Goal: Task Accomplishment & Management: Manage account settings

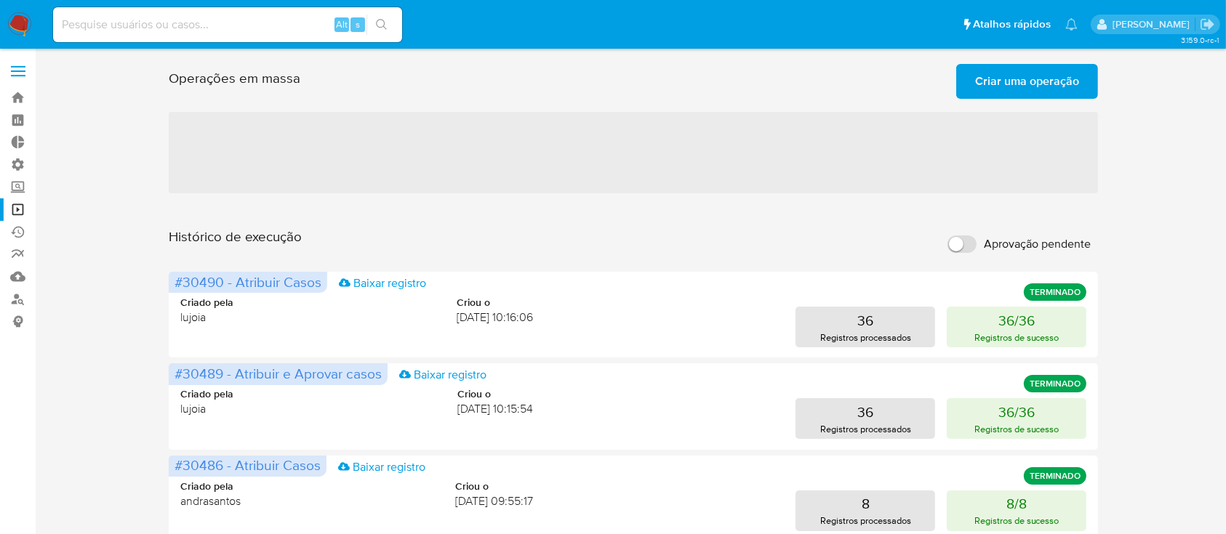
click at [13, 68] on label at bounding box center [18, 71] width 36 height 31
click at [0, 0] on input "checkbox" at bounding box center [0, 0] width 0 height 0
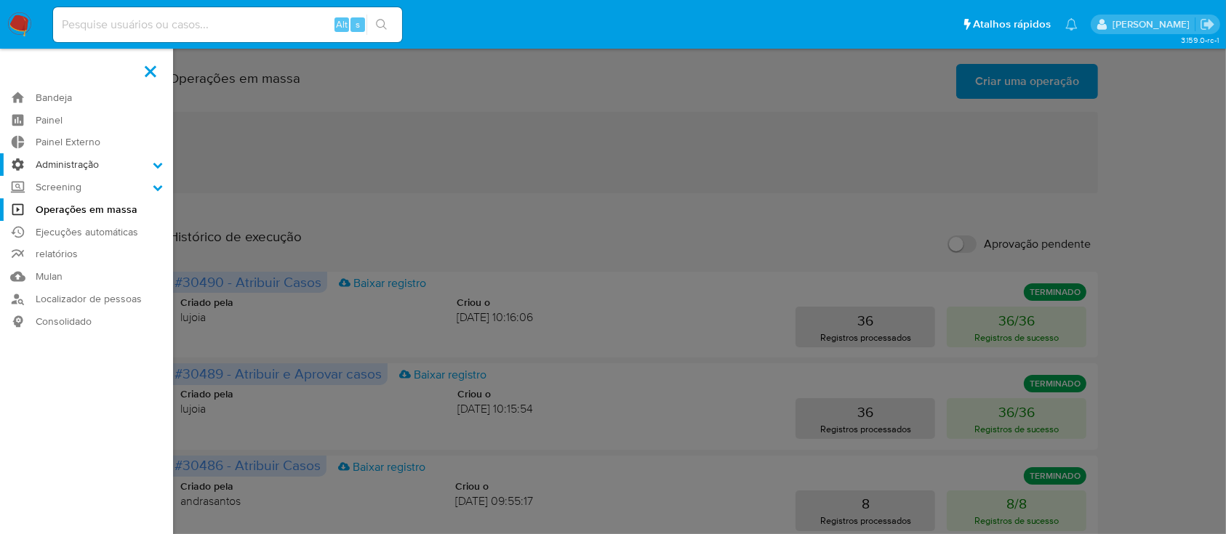
click at [157, 167] on icon at bounding box center [157, 166] width 9 height 6
click at [0, 0] on input "Administração" at bounding box center [0, 0] width 0 height 0
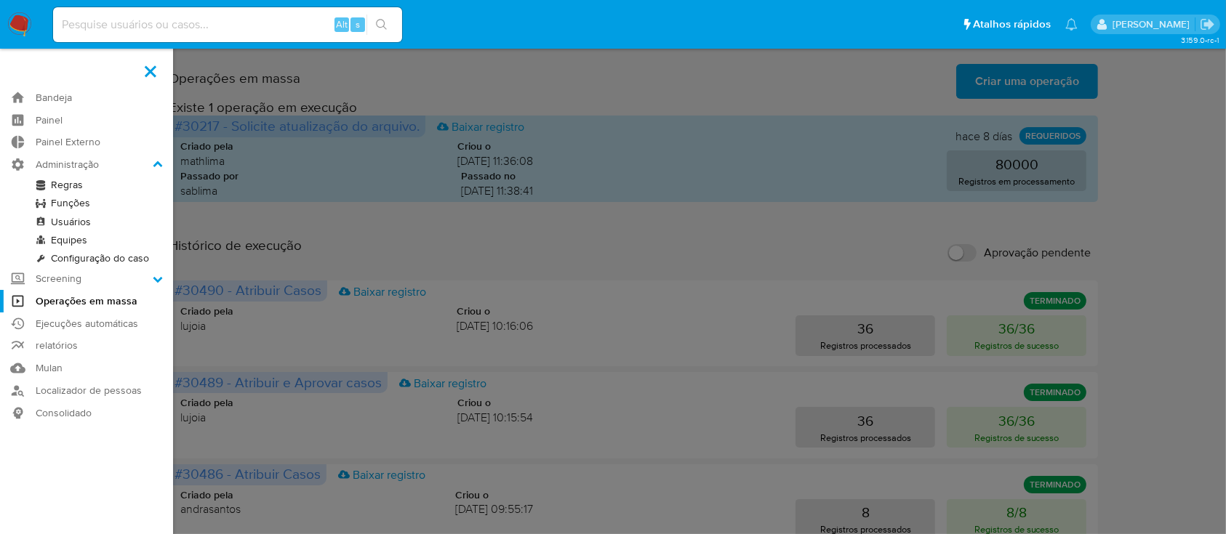
click at [96, 221] on link "Usuários" at bounding box center [86, 222] width 173 height 18
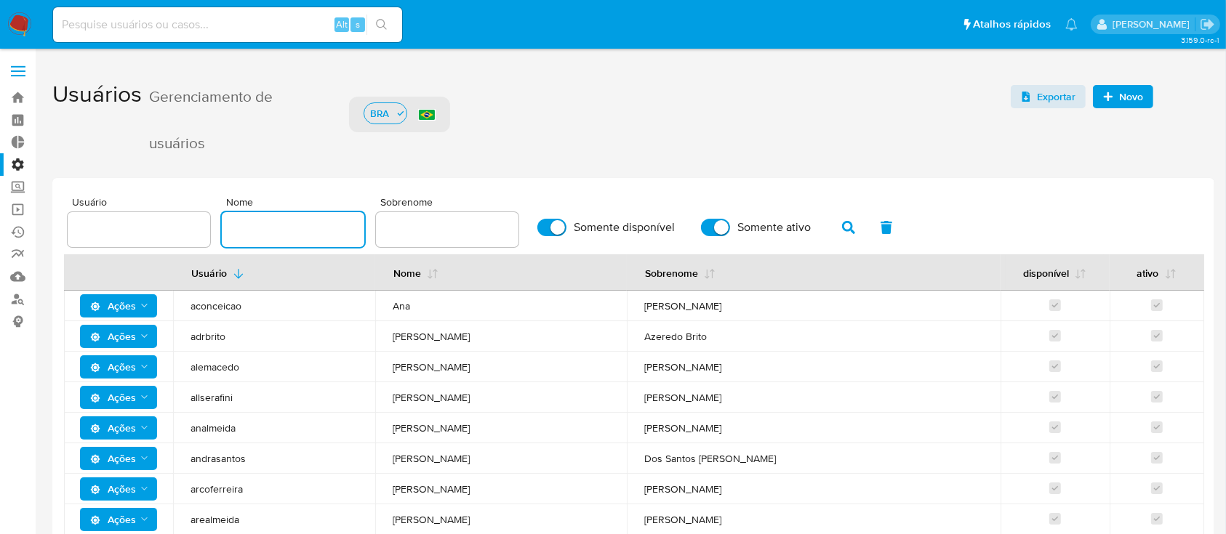
click at [301, 226] on input "text" at bounding box center [293, 229] width 143 height 19
type input "vinicius"
click at [835, 222] on button "button" at bounding box center [849, 227] width 38 height 35
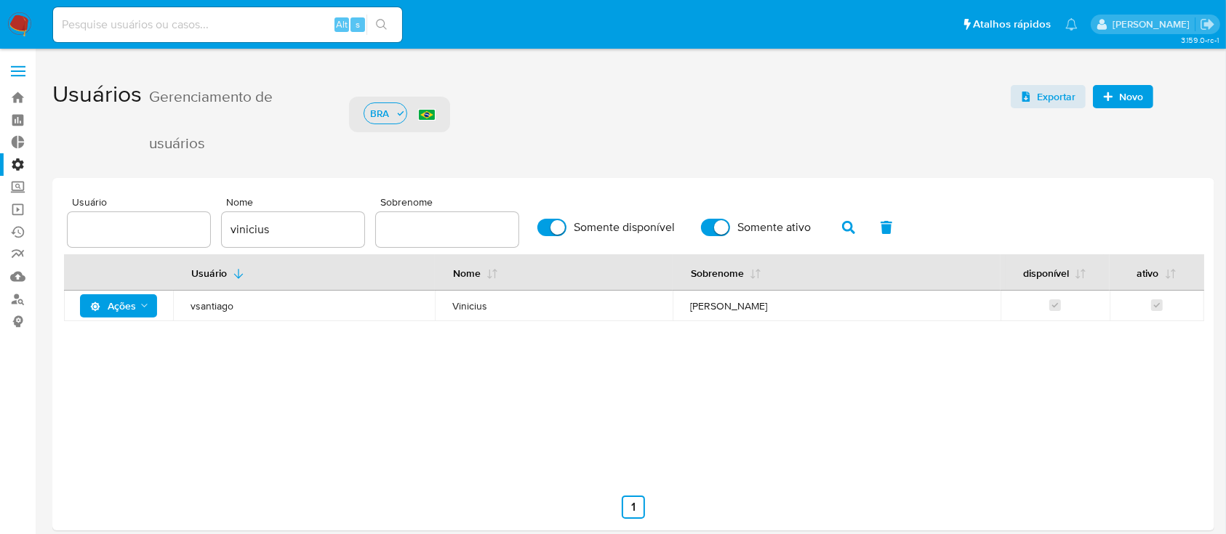
click at [385, 433] on div "Usuário Nome Sobrenome disponível ativo Ações vsantiago Vinicius Santiago Souza" at bounding box center [633, 363] width 1139 height 218
click at [276, 410] on div "Usuário Nome Sobrenome disponível ativo Ações vsantiago Vinicius Santiago Souza" at bounding box center [633, 363] width 1139 height 218
click at [143, 304] on icon "Ações" at bounding box center [145, 306] width 12 height 12
click at [119, 343] on button "Detalhes" at bounding box center [121, 342] width 131 height 35
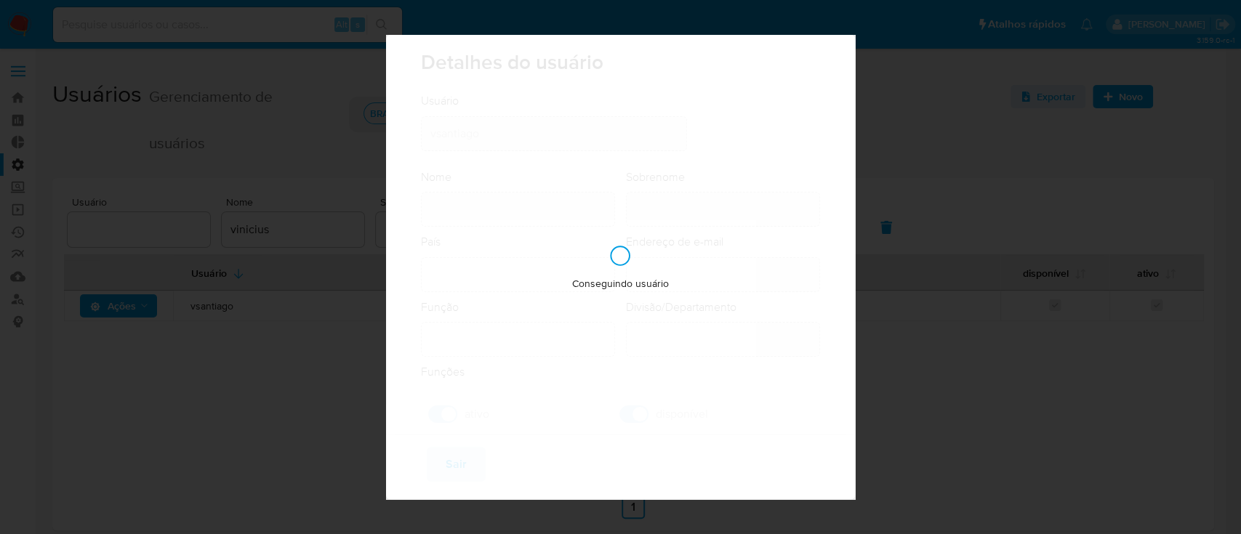
type input "Vinicius"
type input "Santiago Souza"
type input "Brazil"
type input "vinicius.santiago@mercadolivre.com"
type input "Analista (80001644)"
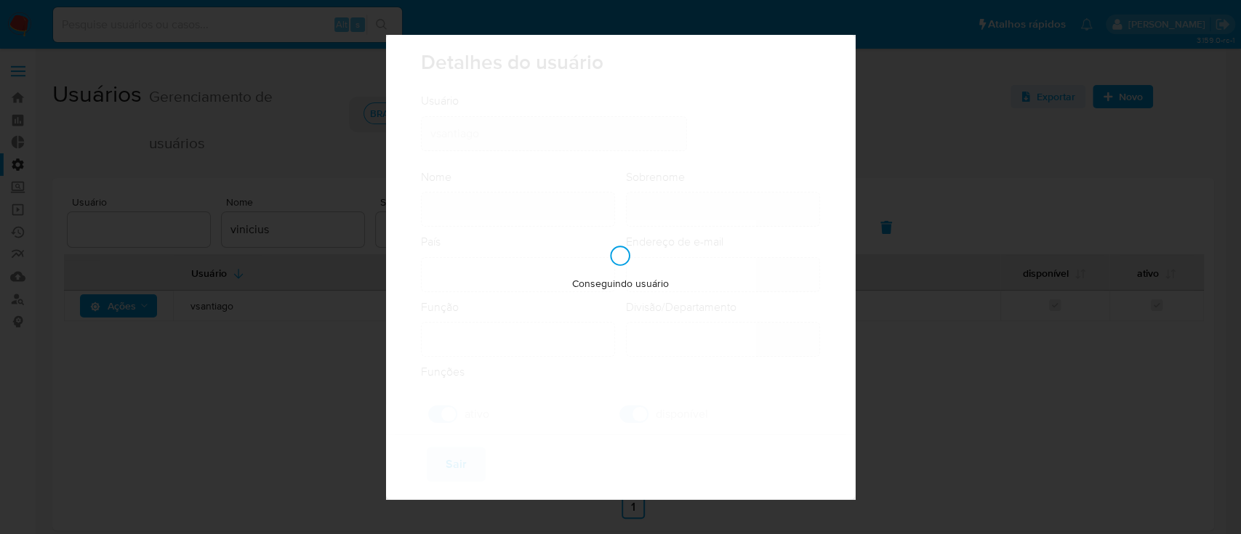
type input "Risk & Compliance AML Countries"
checkbox input "true"
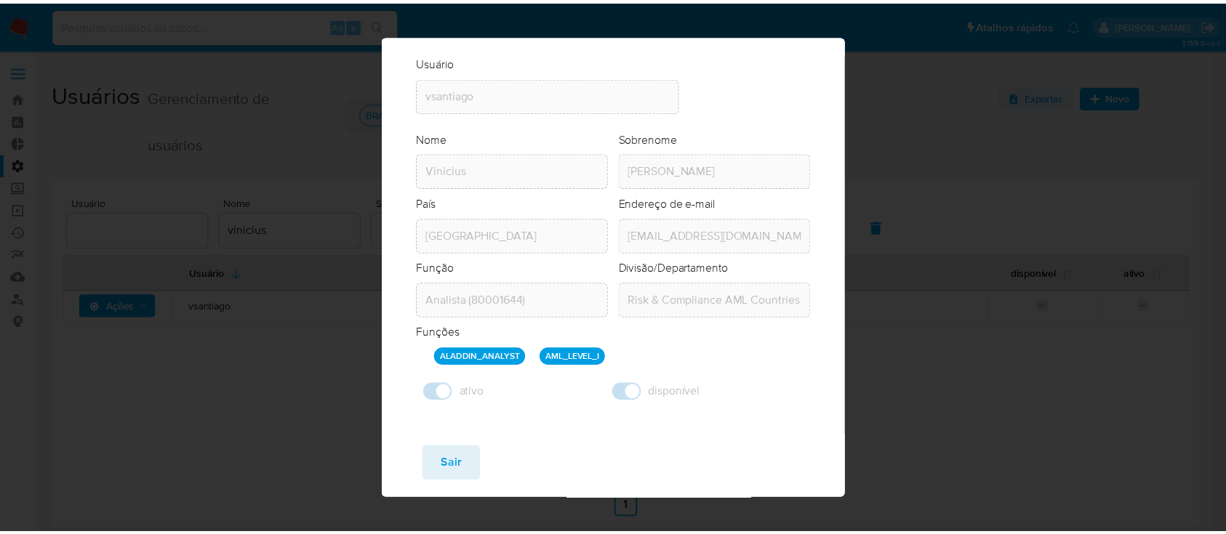
scroll to position [46, 0]
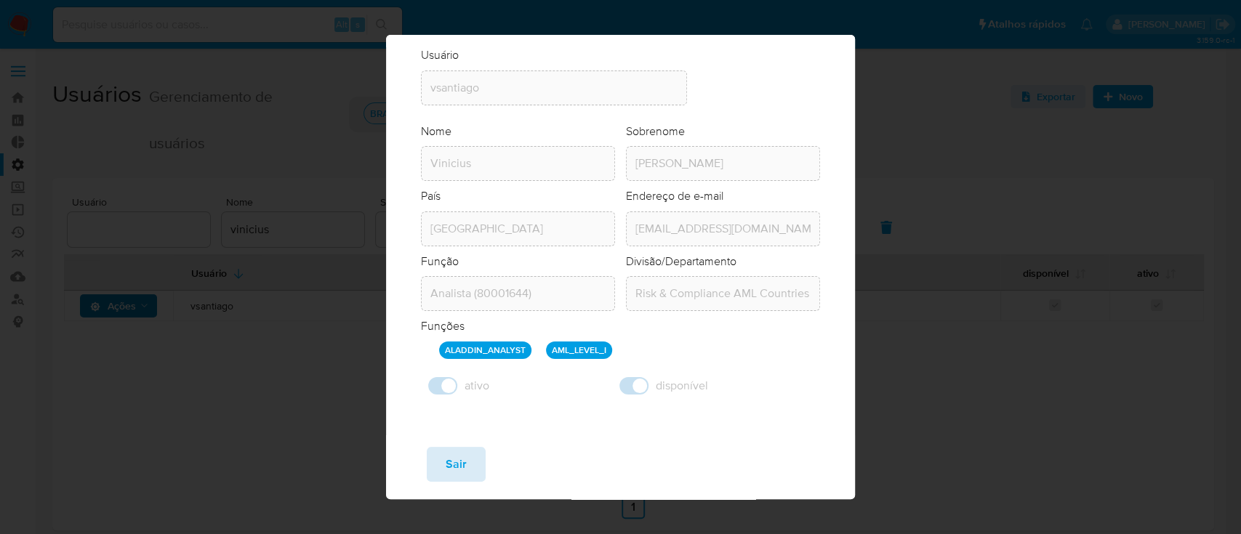
click at [463, 466] on span "Sair" at bounding box center [456, 465] width 21 height 32
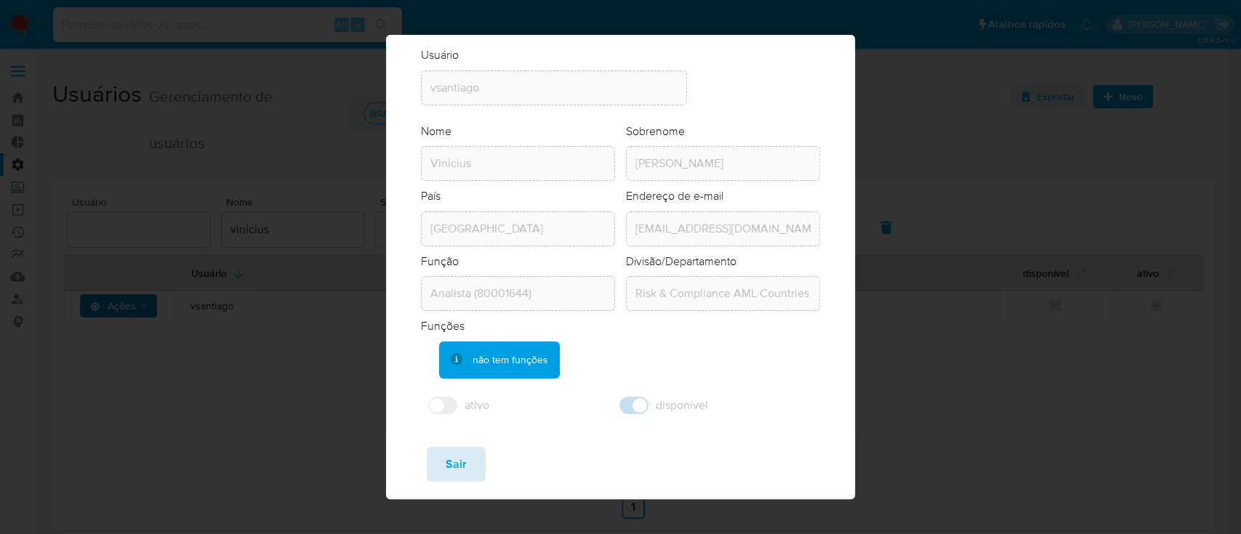
checkbox input "false"
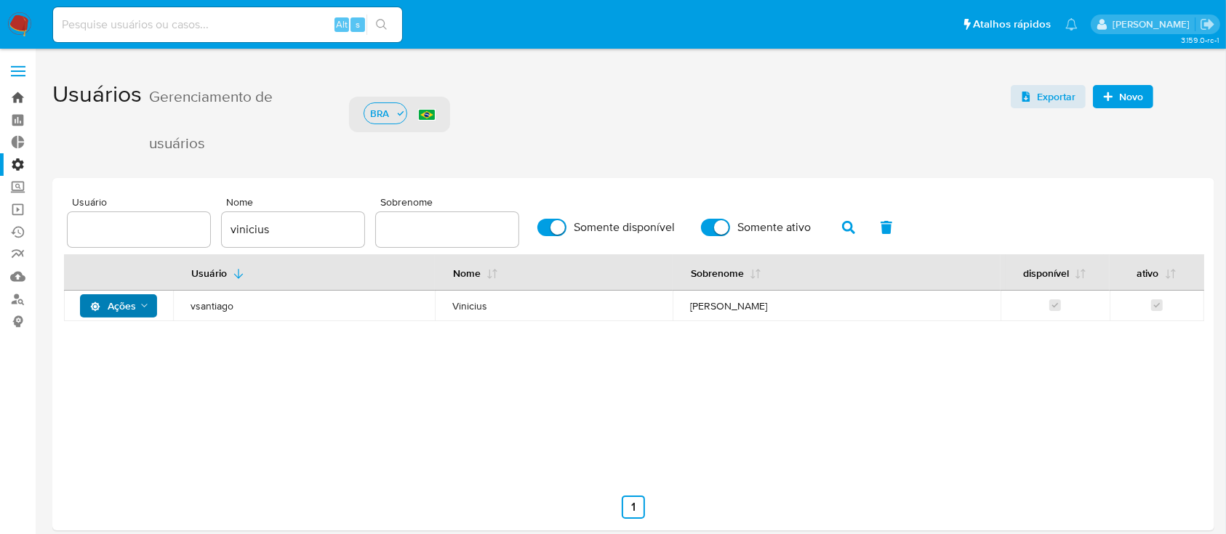
click at [23, 97] on link "Bandeja" at bounding box center [86, 98] width 173 height 23
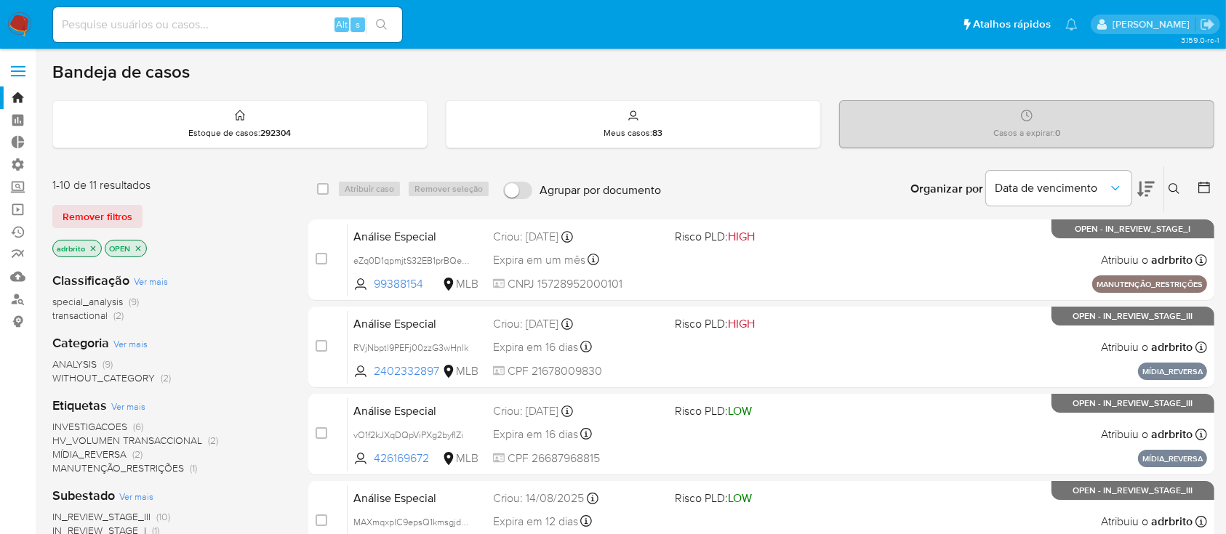
click at [92, 246] on icon "close-filter" at bounding box center [93, 248] width 9 height 9
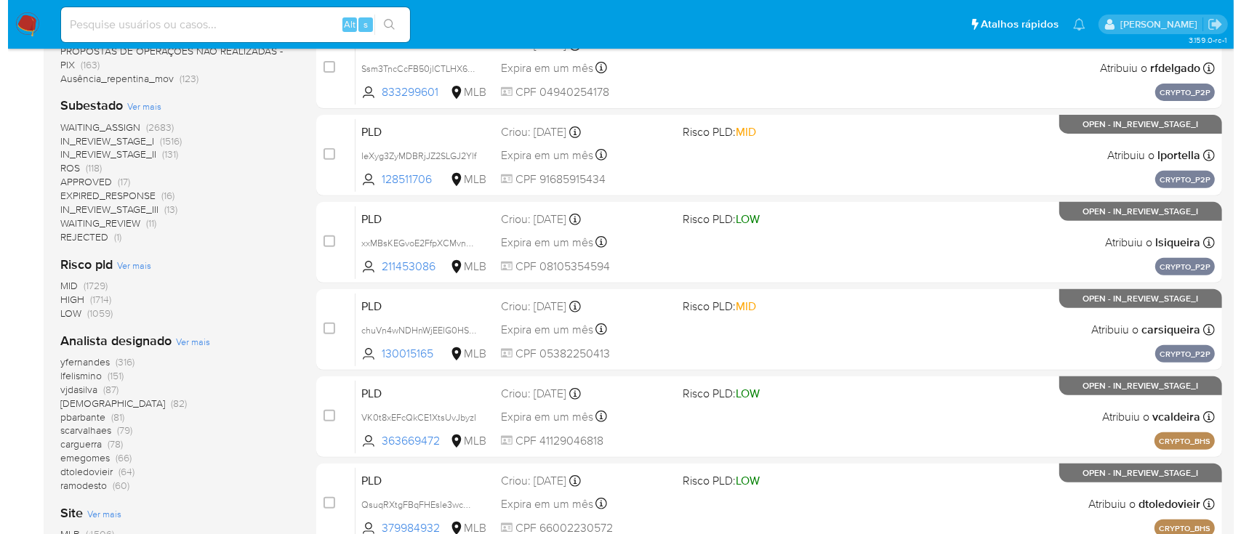
scroll to position [525, 0]
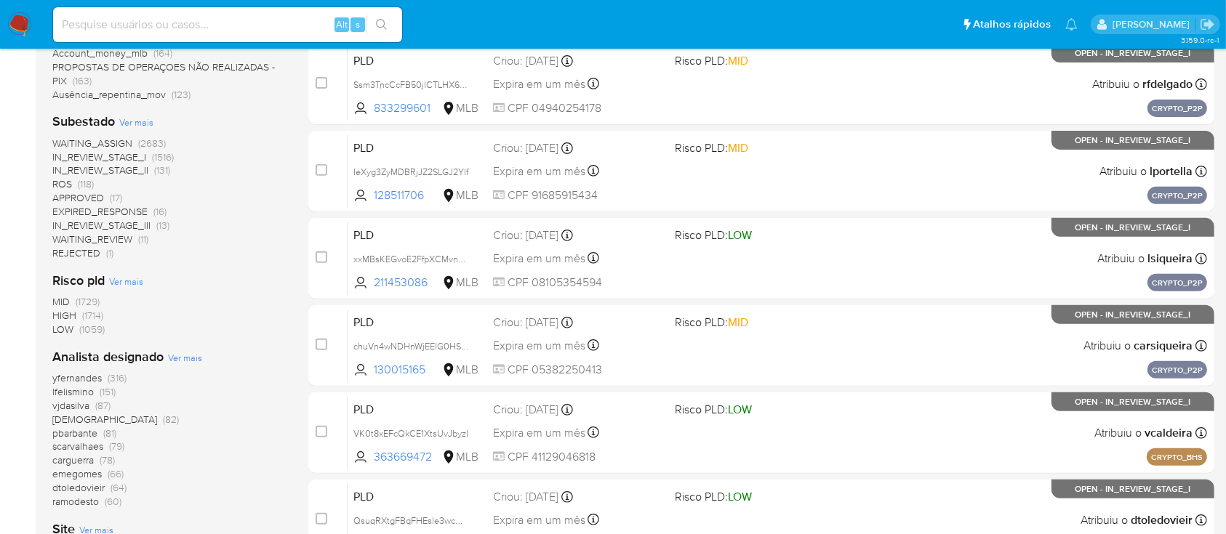
click at [182, 361] on span "Ver mais" at bounding box center [185, 357] width 34 height 13
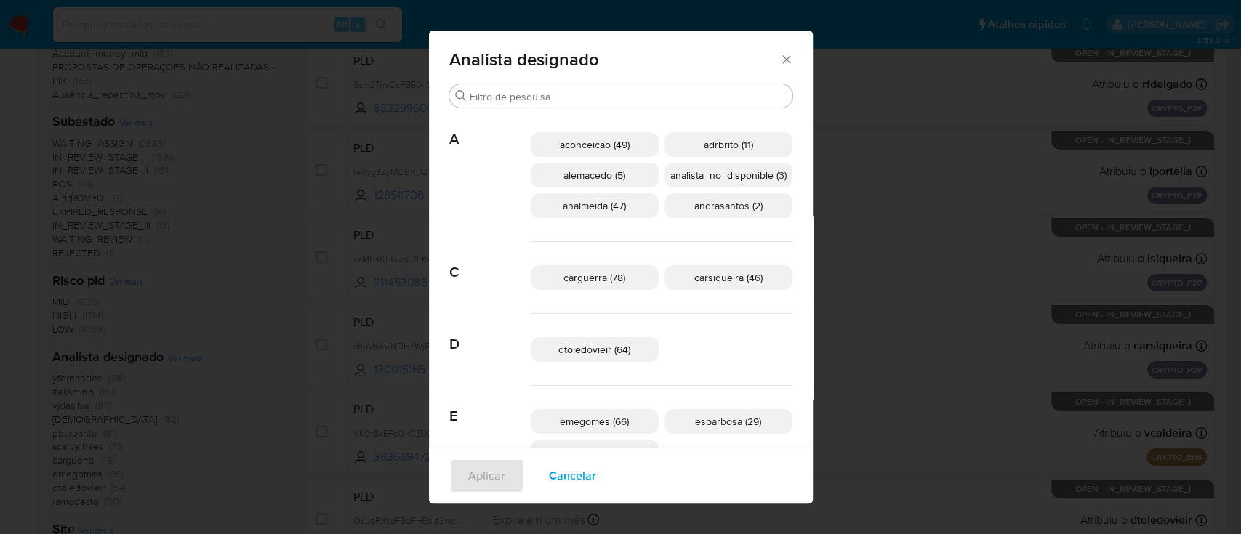
click at [714, 182] on p "analista_no_disponible (3)" at bounding box center [729, 175] width 128 height 25
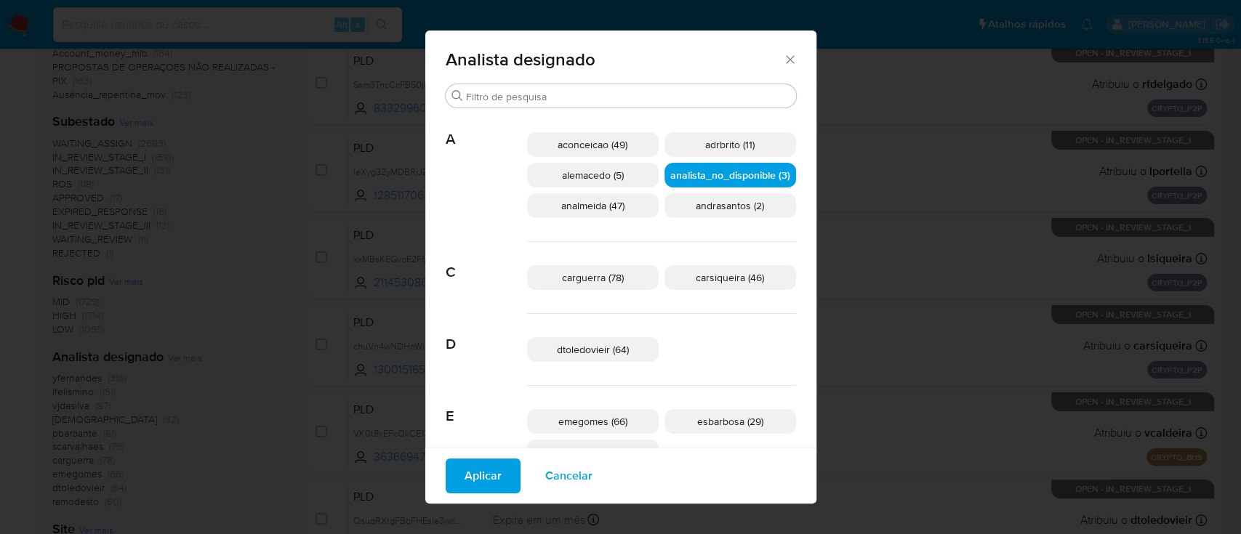
click at [480, 469] on span "Aplicar" at bounding box center [483, 476] width 37 height 32
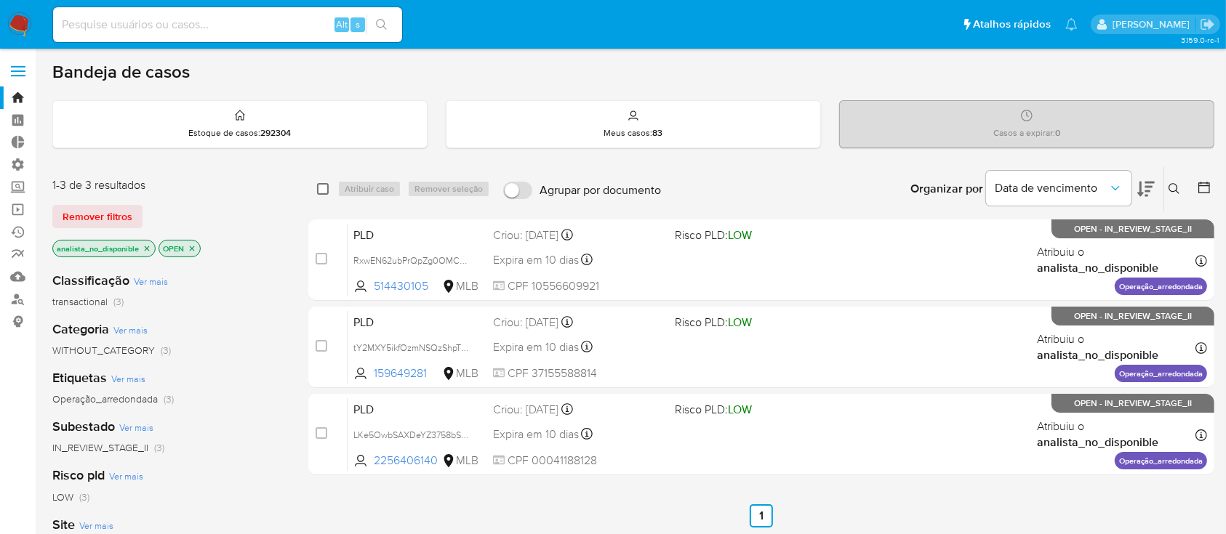
click at [321, 188] on input "checkbox" at bounding box center [323, 189] width 12 height 12
checkbox input "true"
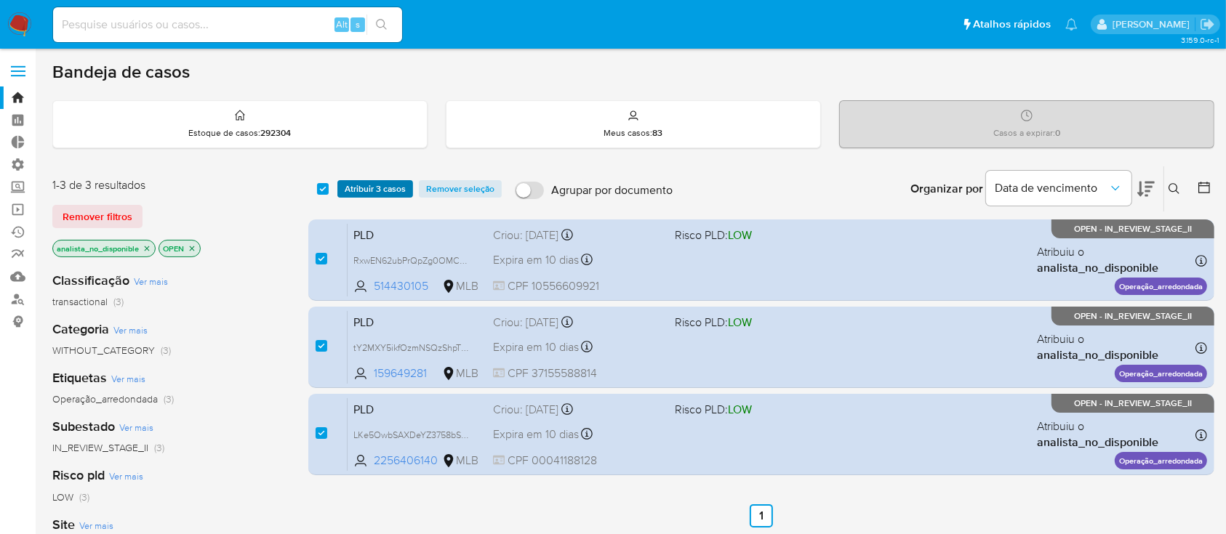
click at [377, 189] on span "Atribuir 3 casos" at bounding box center [375, 189] width 61 height 15
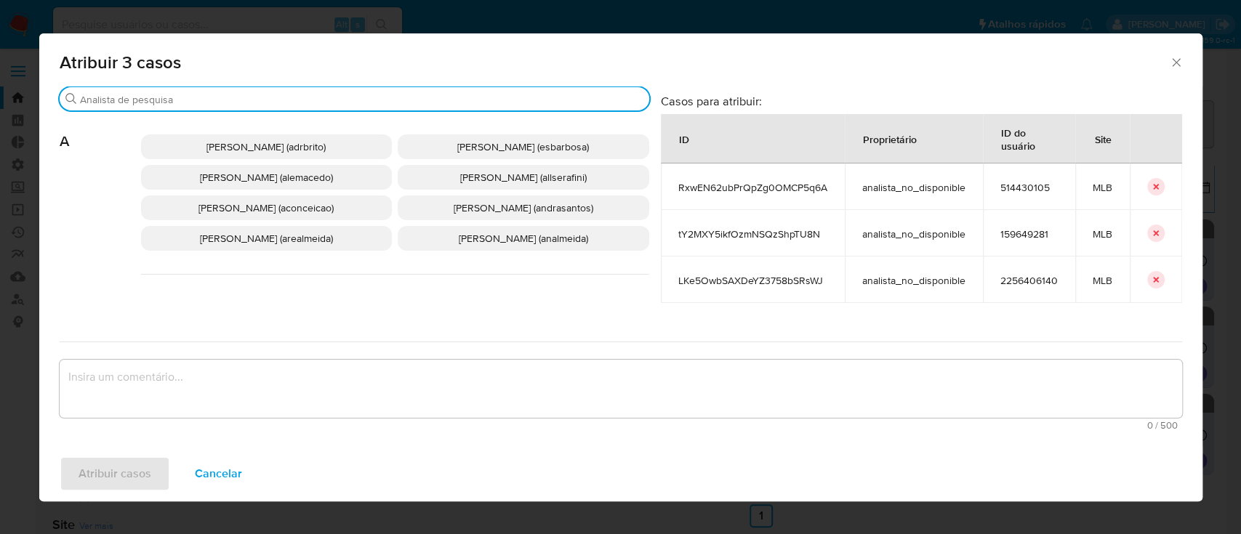
click at [246, 102] on input "Buscar" at bounding box center [361, 99] width 563 height 13
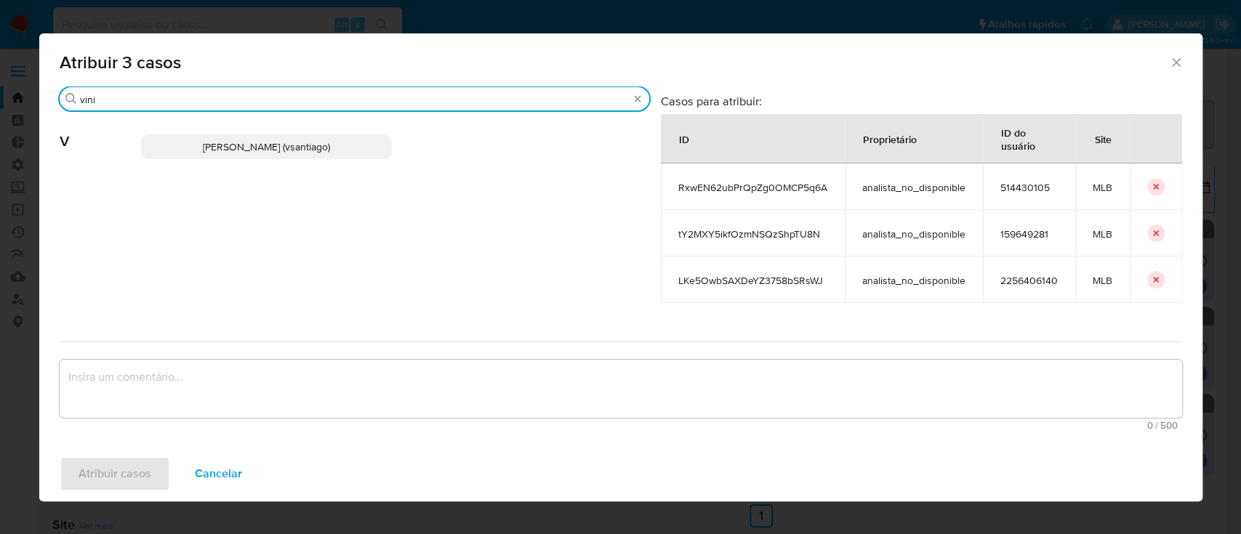
type input "vini"
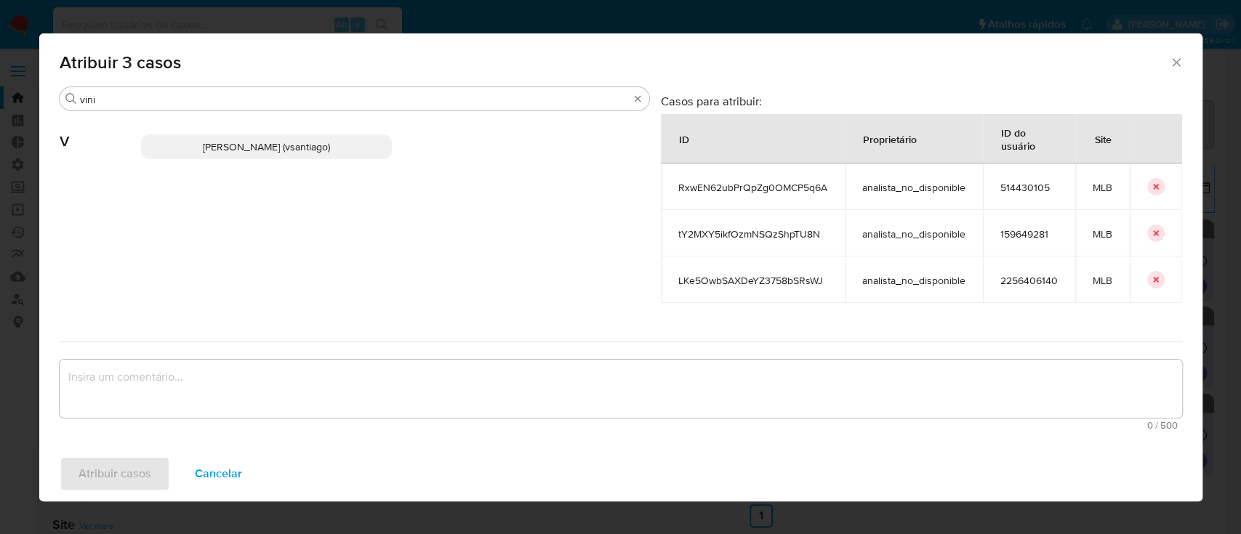
click at [233, 152] on span "Vinicius Santiago Souza (vsantiago)" at bounding box center [266, 147] width 127 height 15
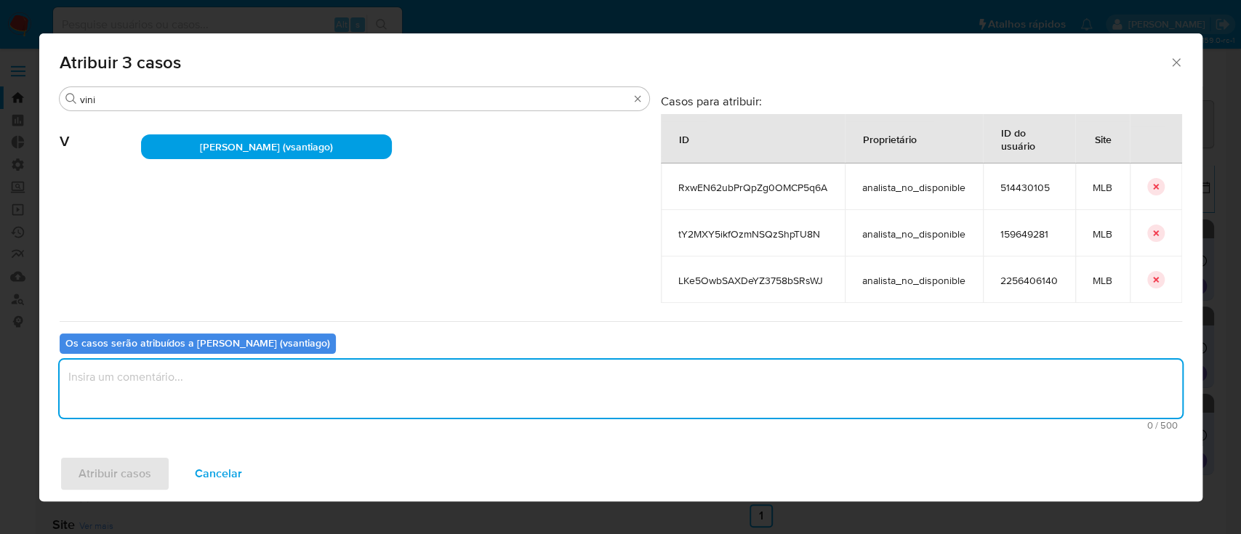
click at [135, 404] on textarea "assign-modal" at bounding box center [621, 389] width 1123 height 58
type textarea "ok"
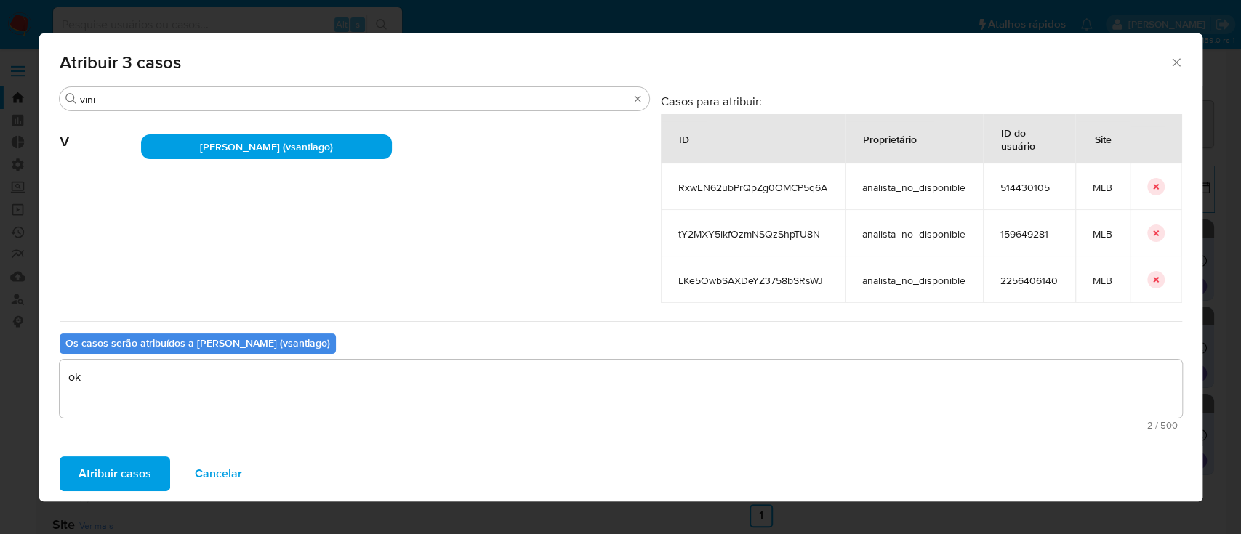
click at [104, 460] on span "Atribuir casos" at bounding box center [115, 474] width 73 height 32
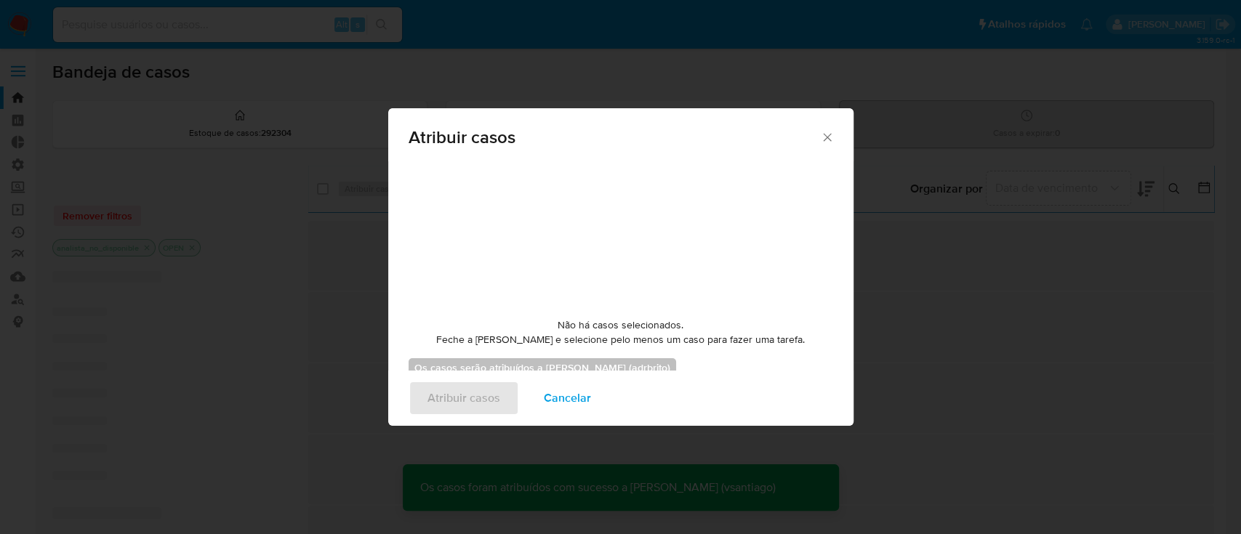
checkbox input "false"
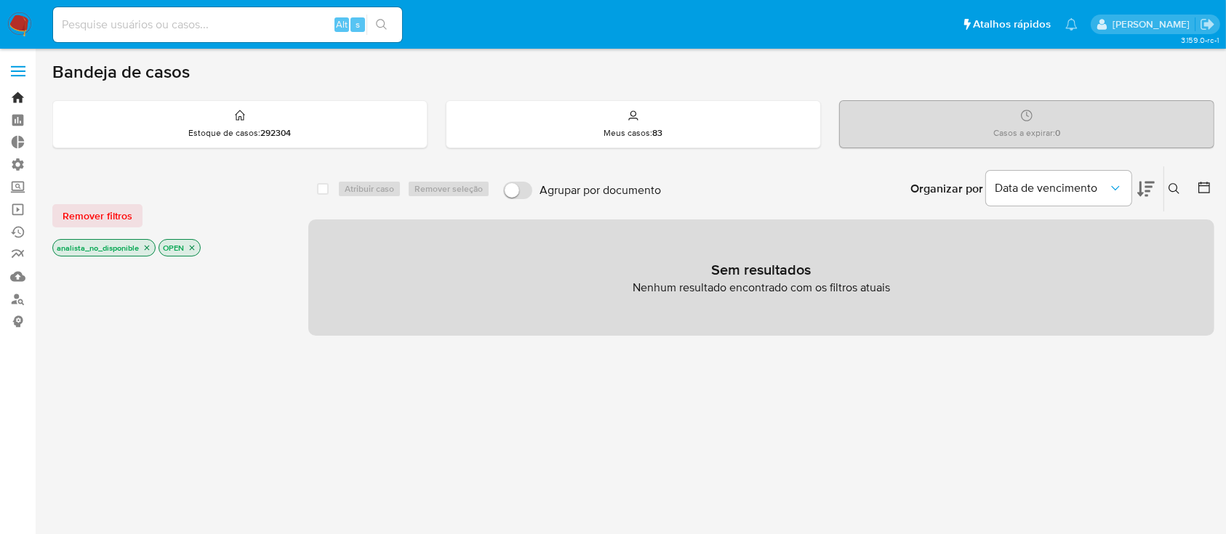
click at [17, 92] on link "Bandeja" at bounding box center [86, 98] width 173 height 23
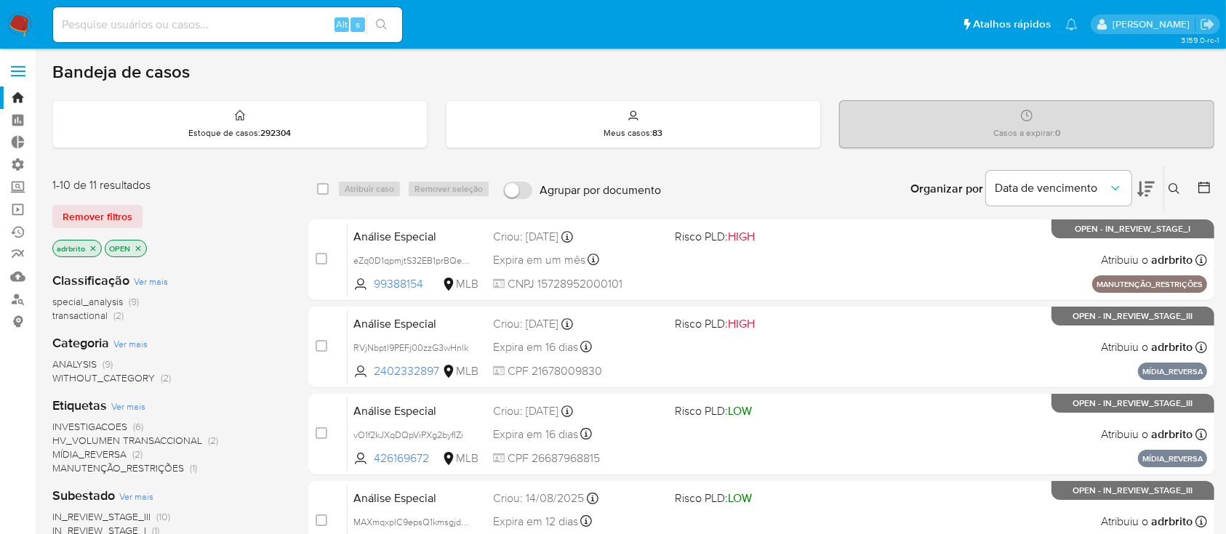
click at [92, 247] on icon "close-filter" at bounding box center [93, 248] width 5 height 5
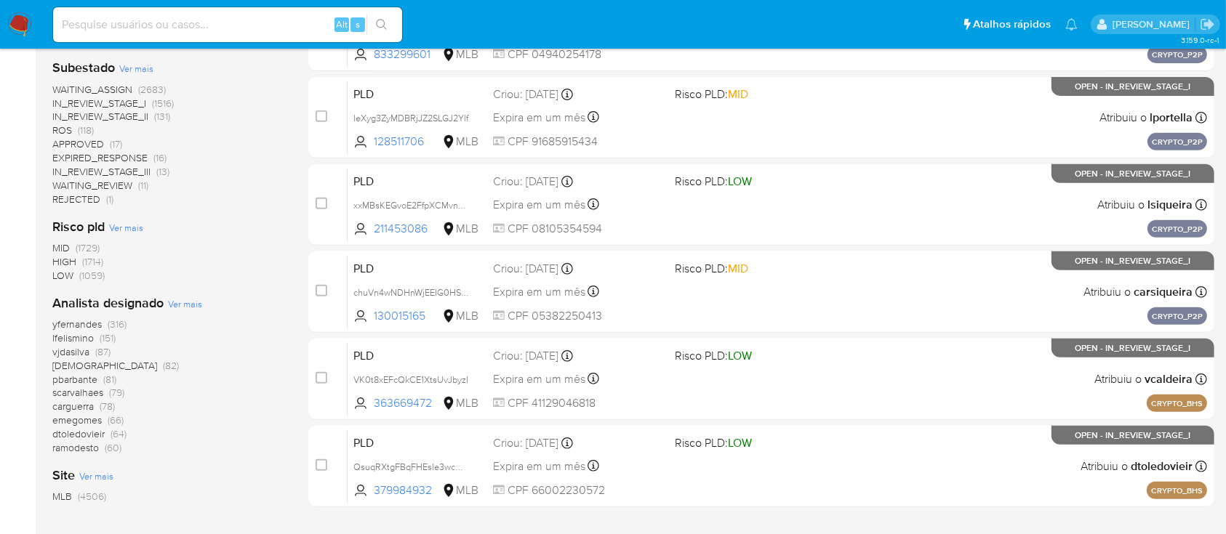
scroll to position [572, 0]
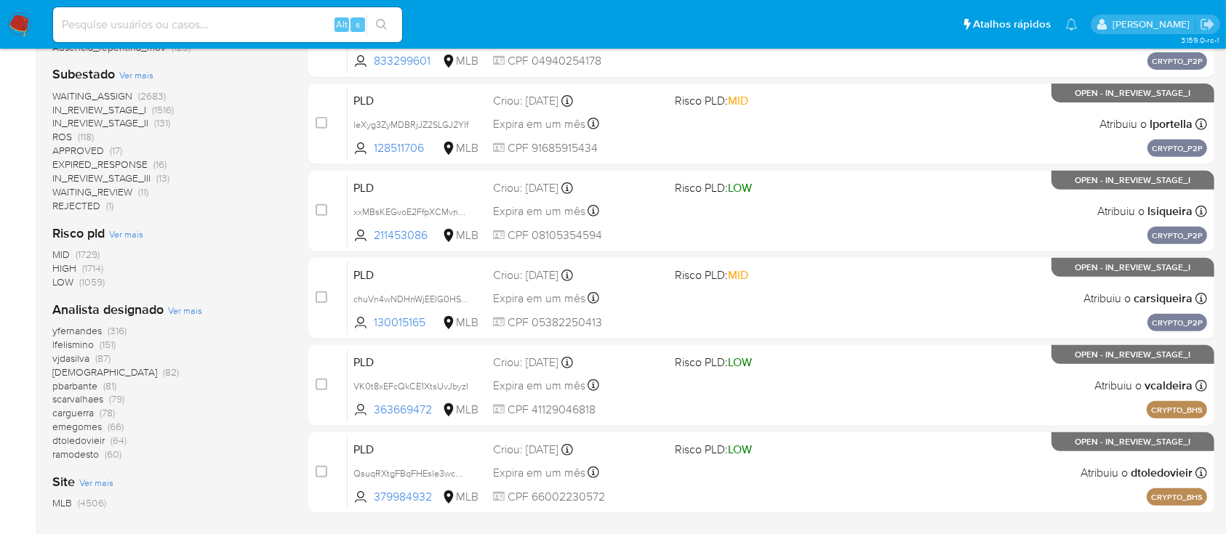
click at [60, 136] on span "ROS" at bounding box center [62, 136] width 20 height 15
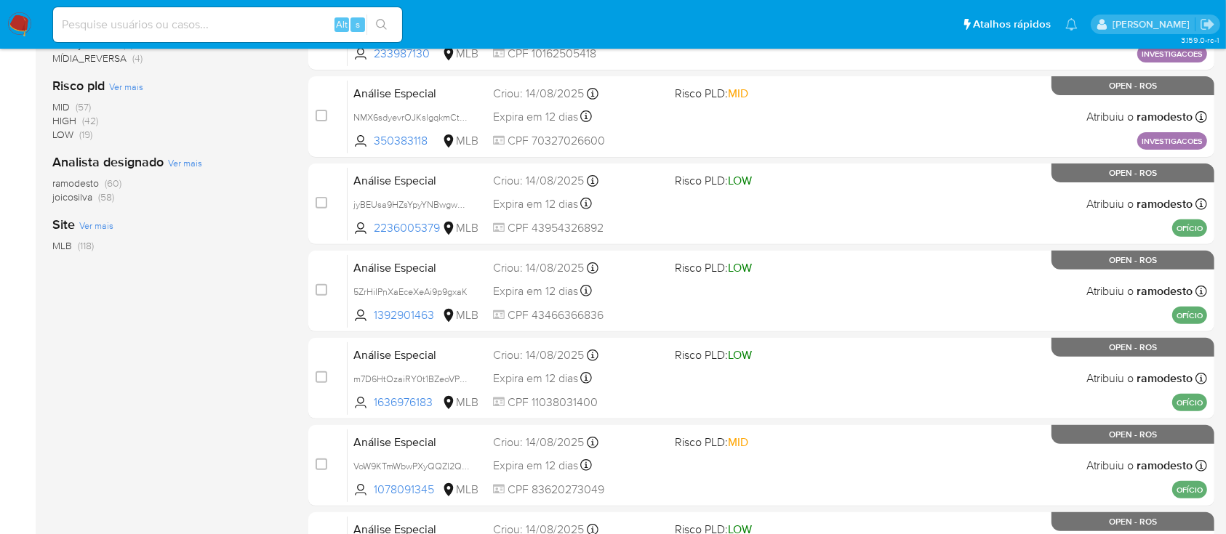
scroll to position [665, 0]
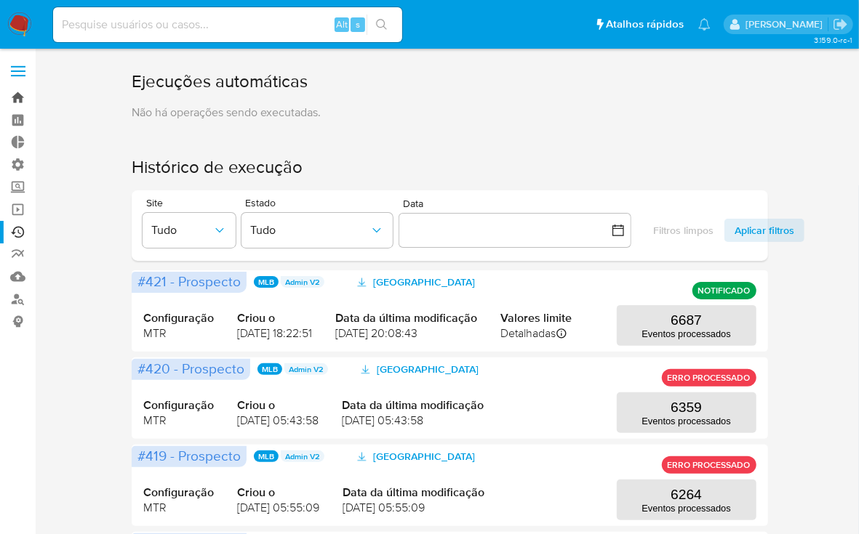
click at [21, 98] on link "Bandeja" at bounding box center [86, 98] width 173 height 23
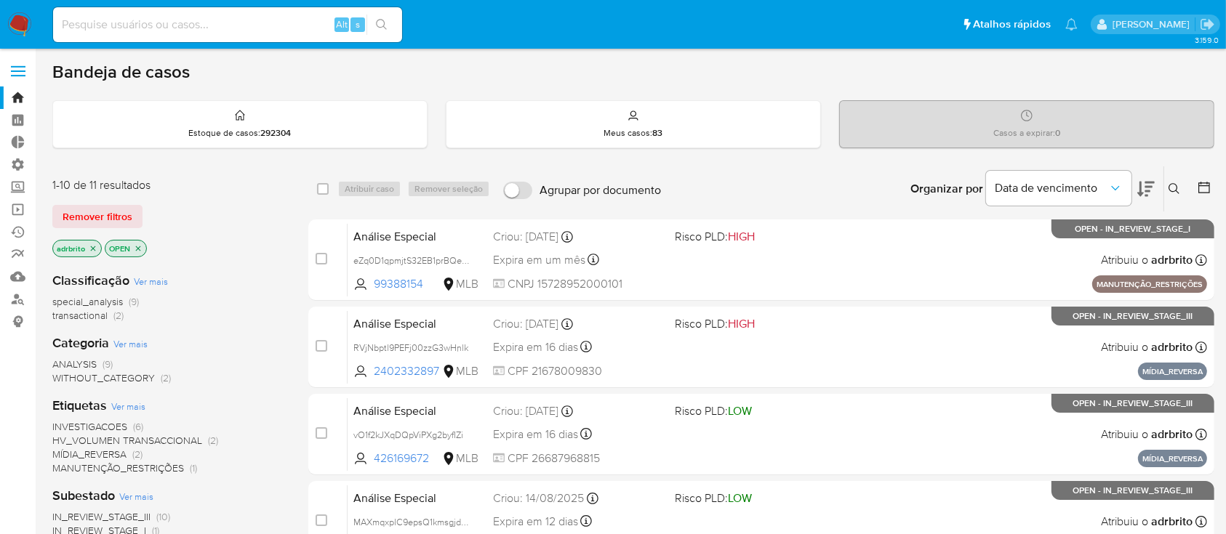
click at [396, 78] on div "Bandeja de casos" at bounding box center [633, 72] width 1162 height 22
click at [249, 225] on div "Remover filtros" at bounding box center [168, 216] width 233 height 23
